Goal: Transaction & Acquisition: Purchase product/service

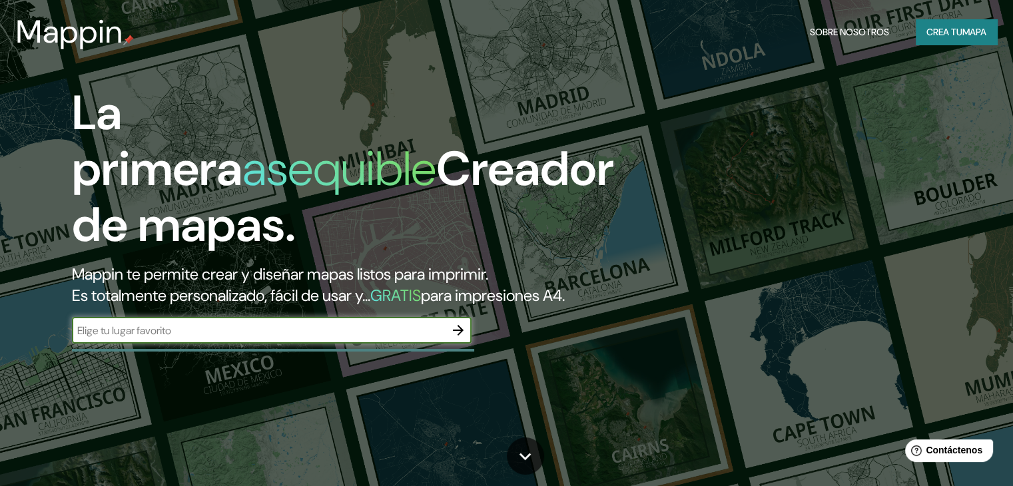
click at [130, 338] on input "text" at bounding box center [258, 330] width 373 height 15
type input "CUSCO, CALCA"
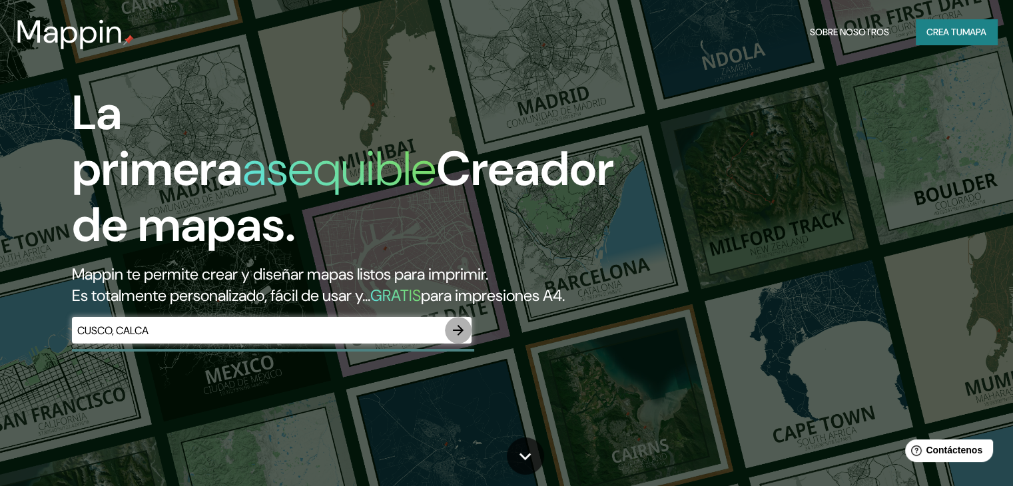
click at [458, 336] on icon "button" at bounding box center [458, 330] width 11 height 11
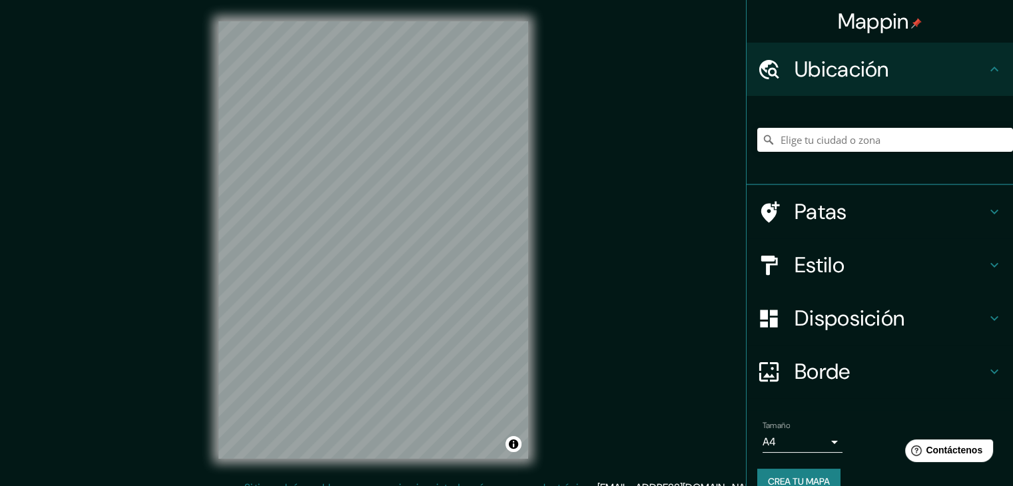
click at [986, 262] on icon at bounding box center [994, 265] width 16 height 16
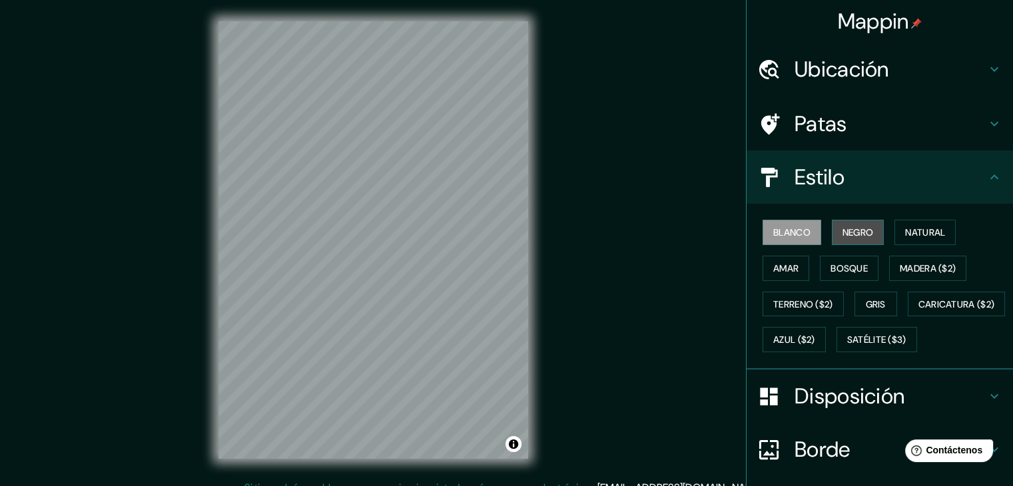
click at [867, 235] on button "Negro" at bounding box center [858, 232] width 53 height 25
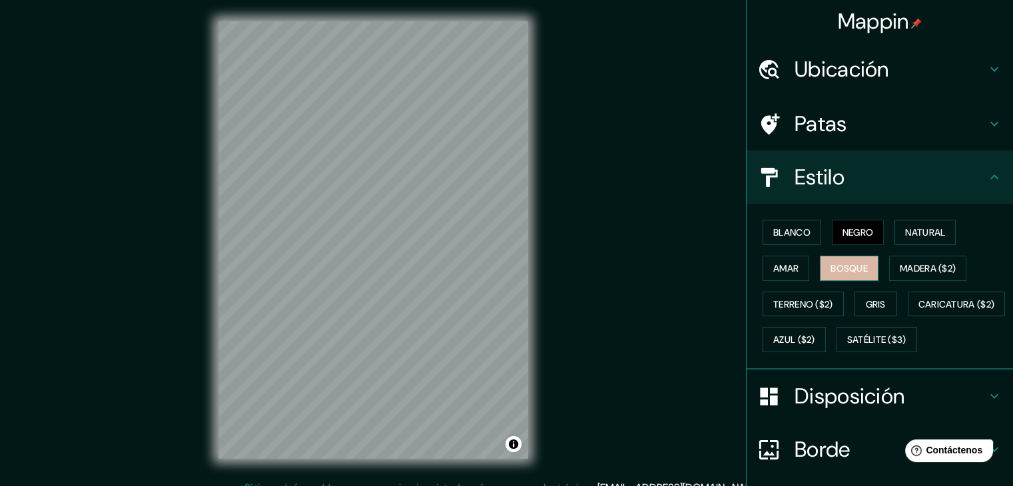
click at [847, 270] on font "Bosque" at bounding box center [849, 268] width 37 height 12
click at [786, 272] on font "Amar" at bounding box center [785, 268] width 25 height 12
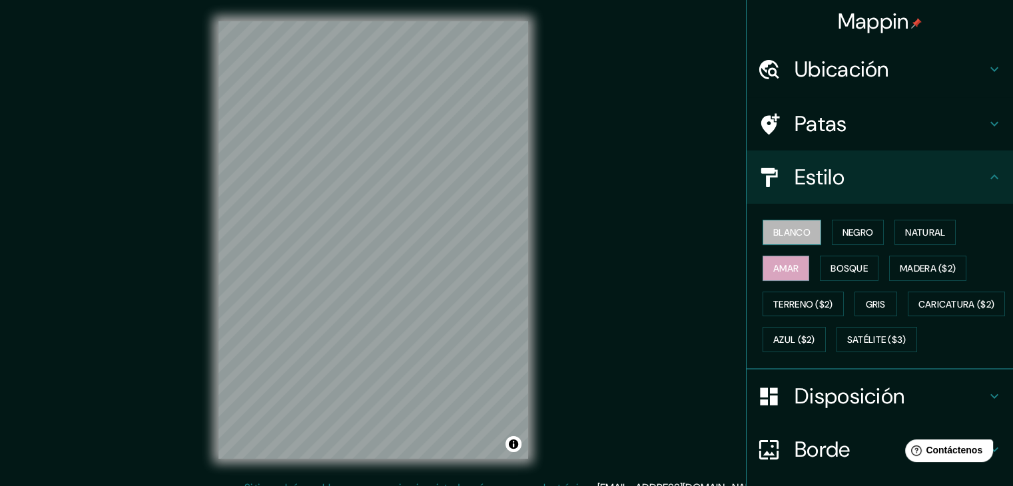
click at [788, 238] on font "Blanco" at bounding box center [791, 232] width 37 height 12
click at [910, 233] on font "Natural" at bounding box center [925, 232] width 40 height 12
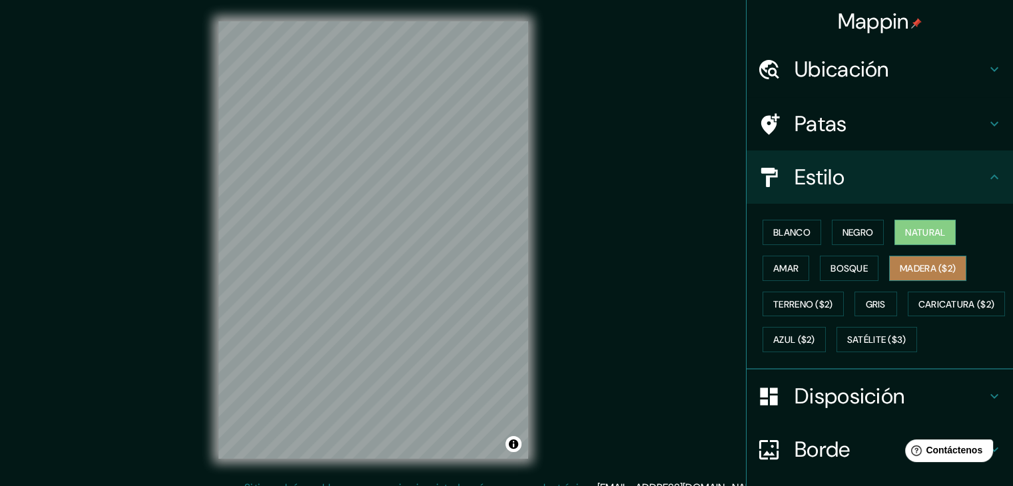
click at [930, 272] on font "Madera ($2)" at bounding box center [928, 268] width 56 height 12
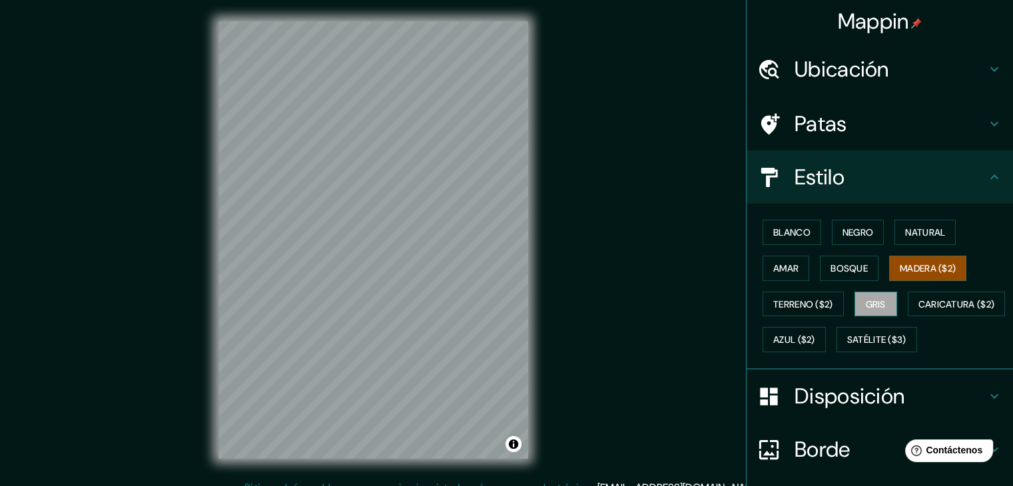
click at [870, 304] on font "Gris" at bounding box center [876, 304] width 20 height 12
click at [916, 232] on font "Natural" at bounding box center [925, 232] width 40 height 12
